Goal: Transaction & Acquisition: Obtain resource

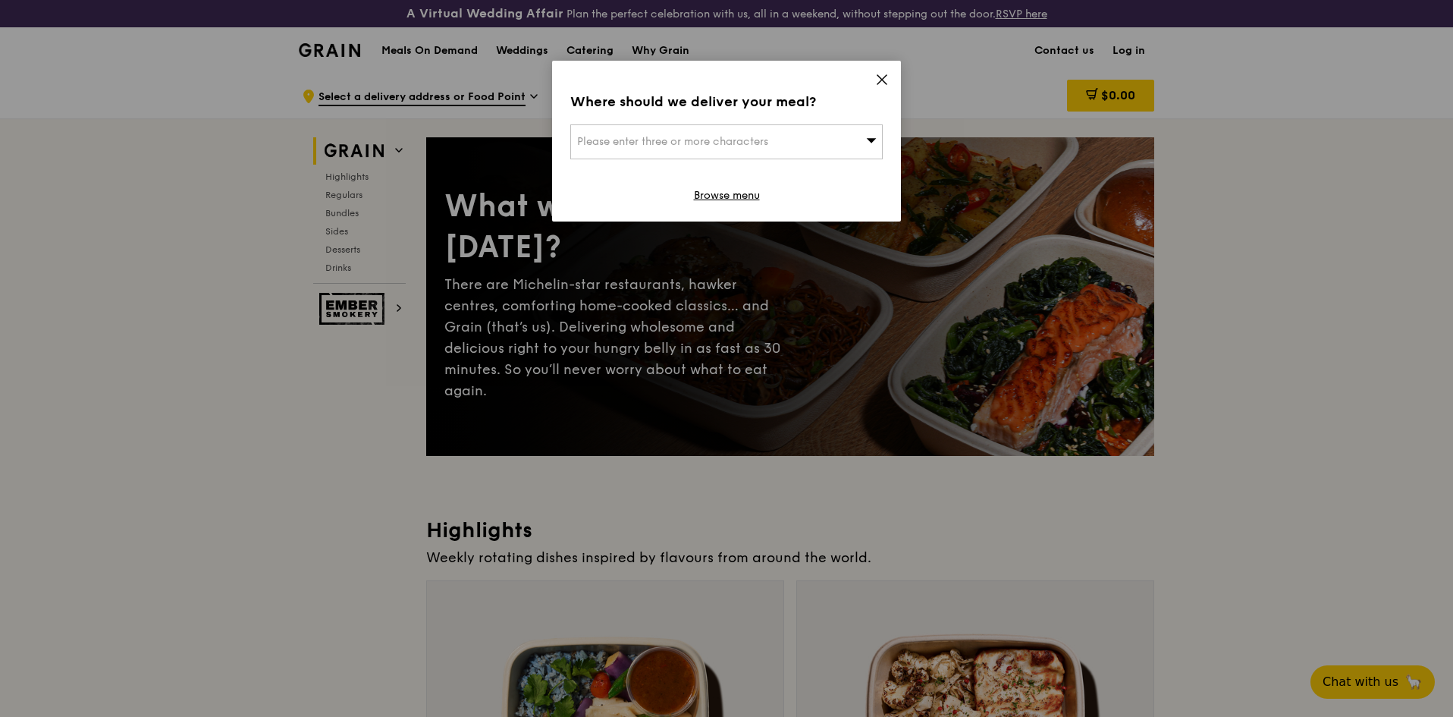
click at [875, 79] on icon at bounding box center [882, 80] width 14 height 14
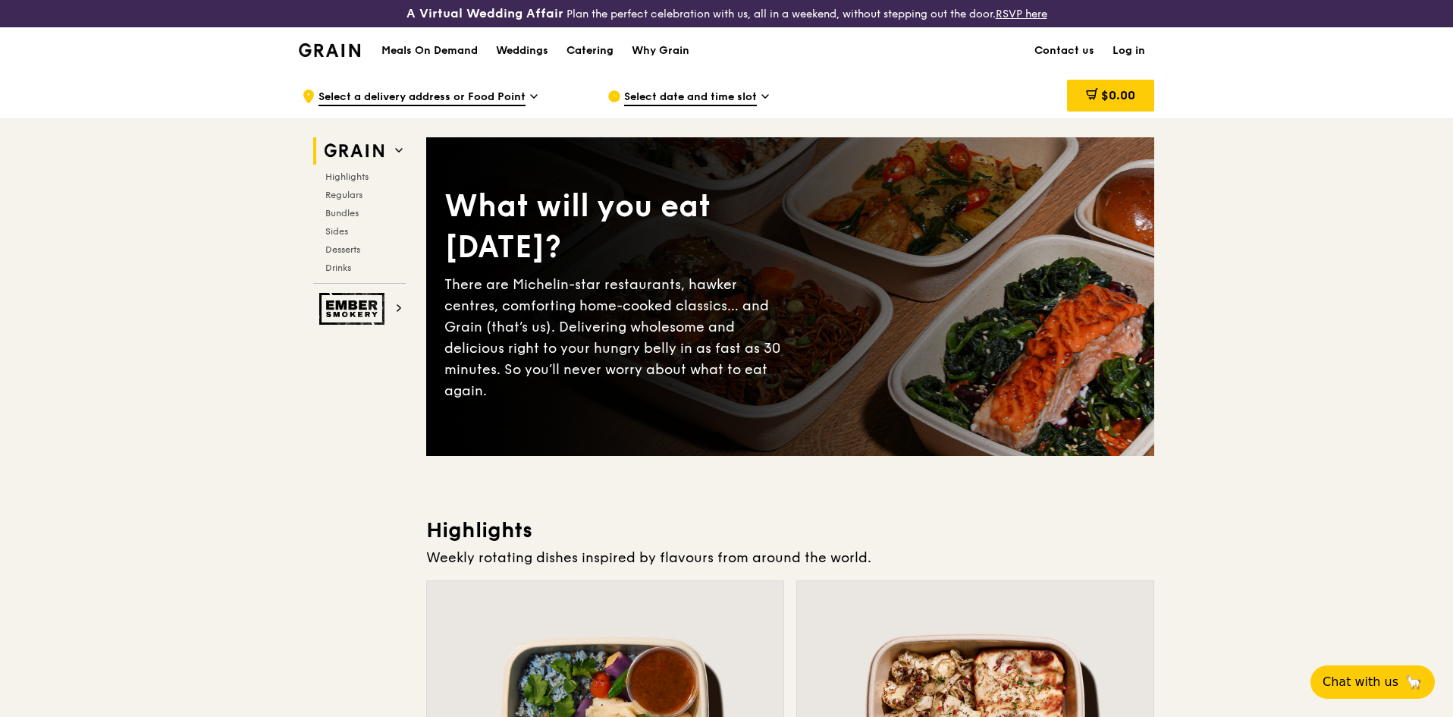
click at [594, 55] on div "Catering" at bounding box center [589, 50] width 47 height 45
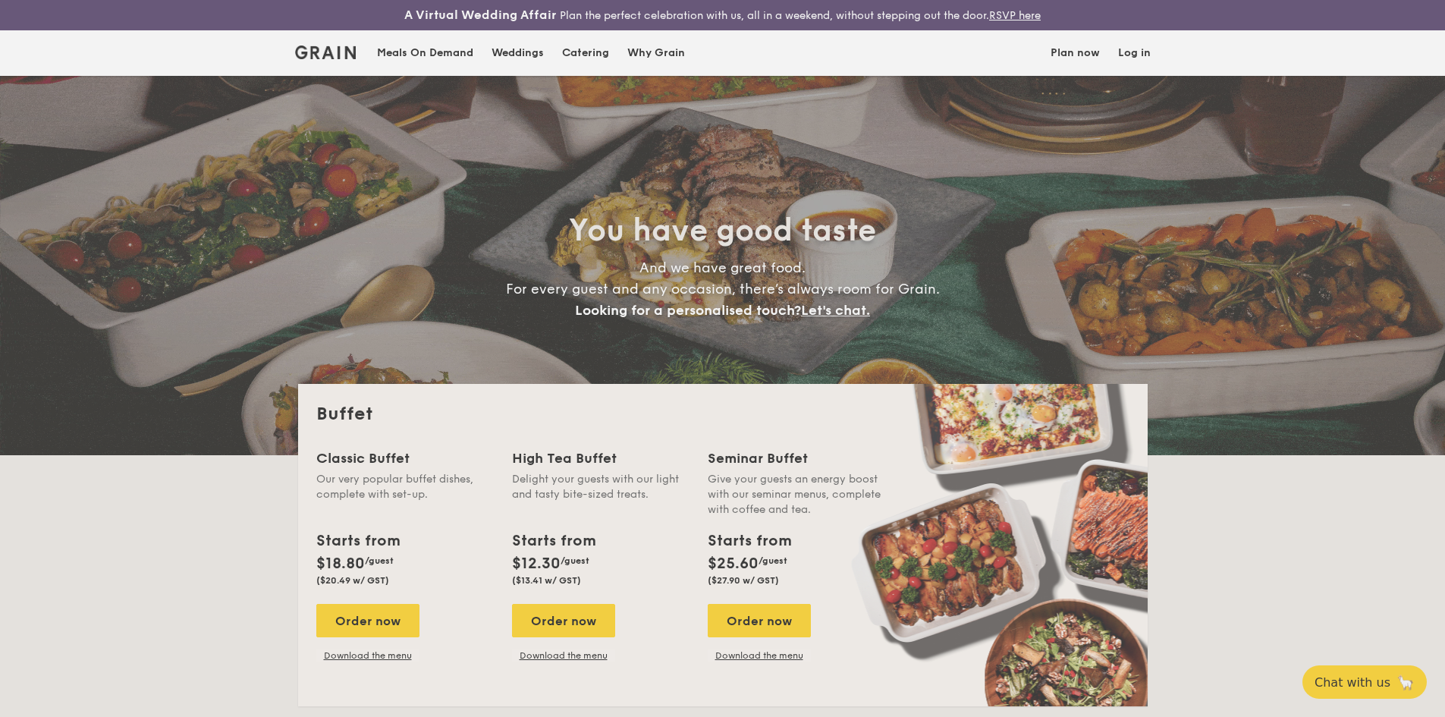
select select
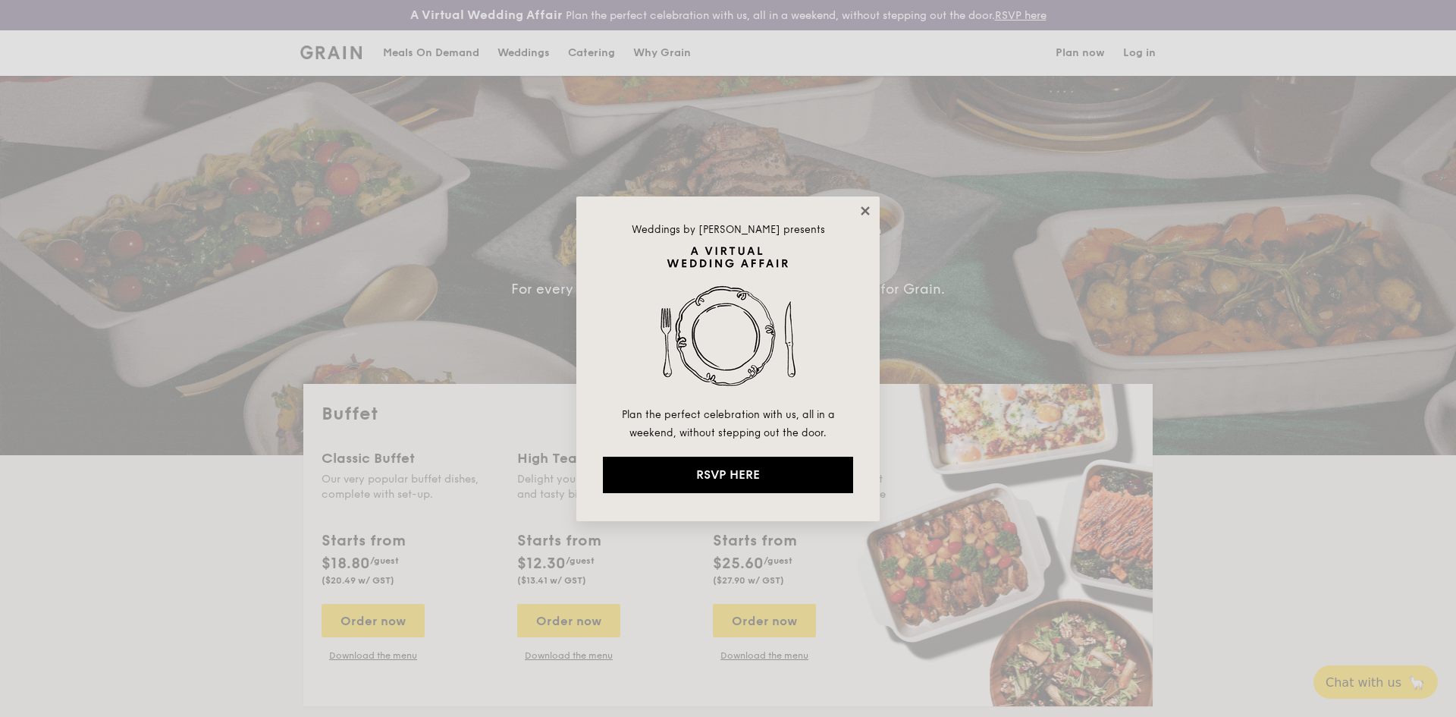
click at [862, 210] on icon at bounding box center [865, 211] width 14 height 14
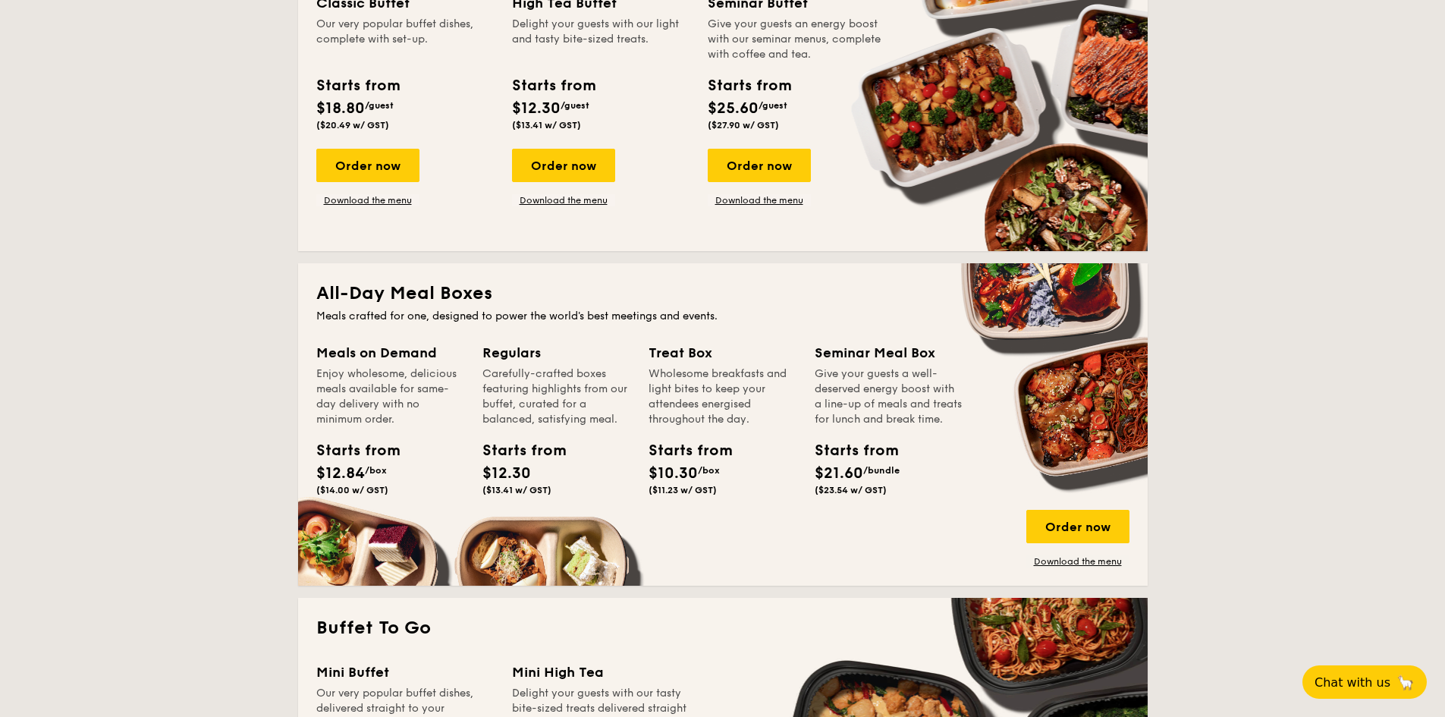
scroll to position [379, 0]
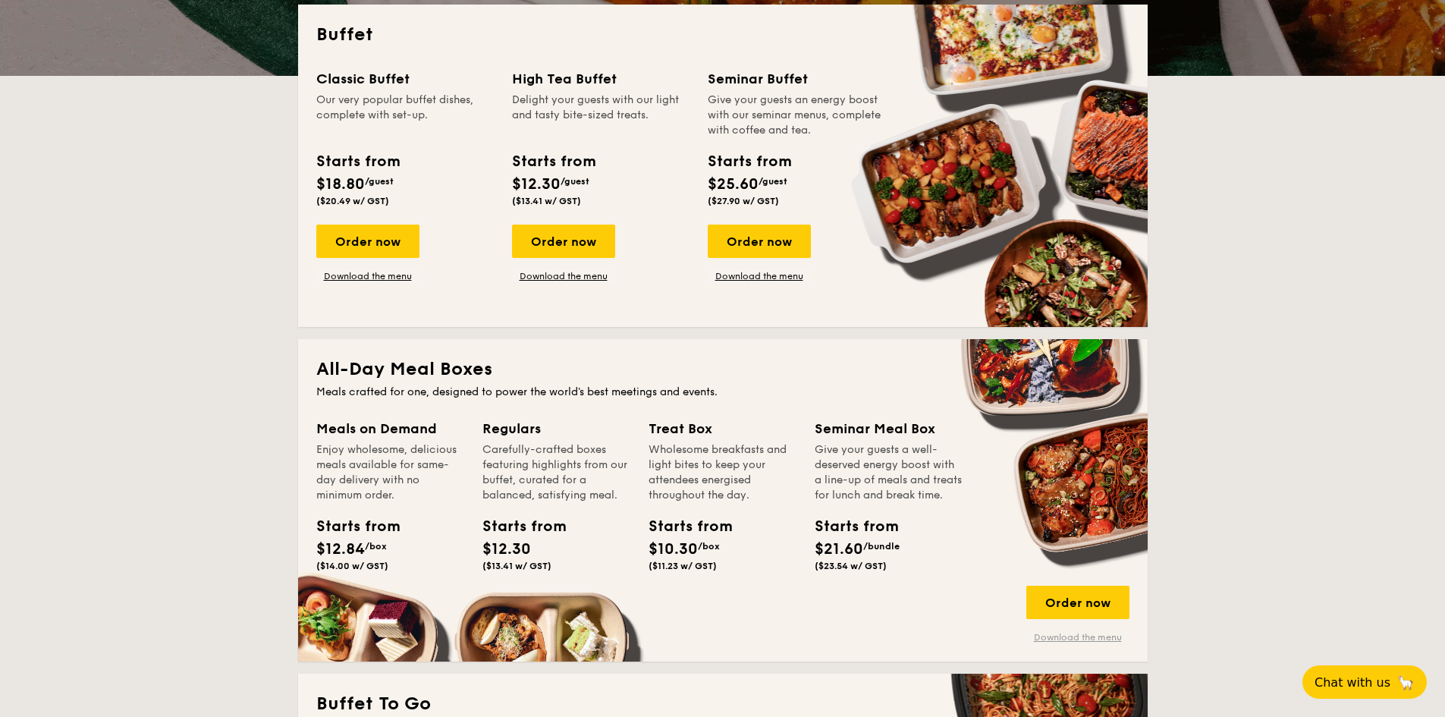
click at [1083, 642] on link "Download the menu" at bounding box center [1077, 637] width 103 height 12
